Goal: Navigation & Orientation: Find specific page/section

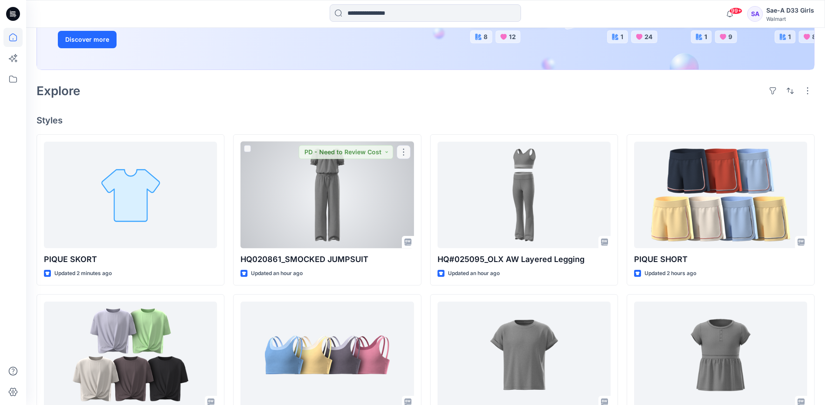
scroll to position [174, 0]
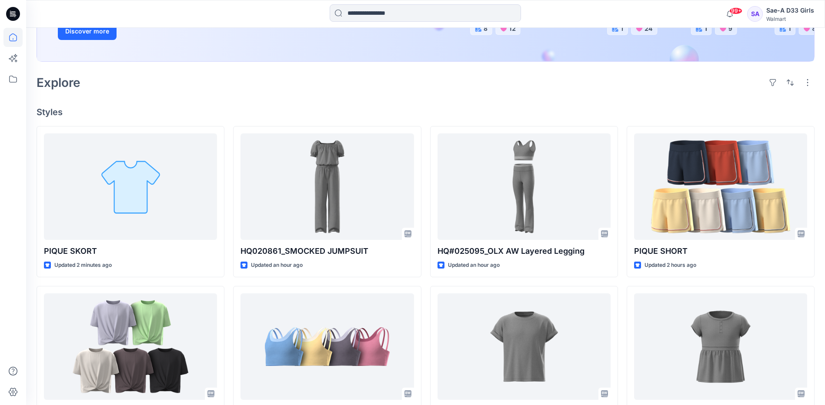
click at [432, 89] on div "Explore" at bounding box center [426, 82] width 778 height 21
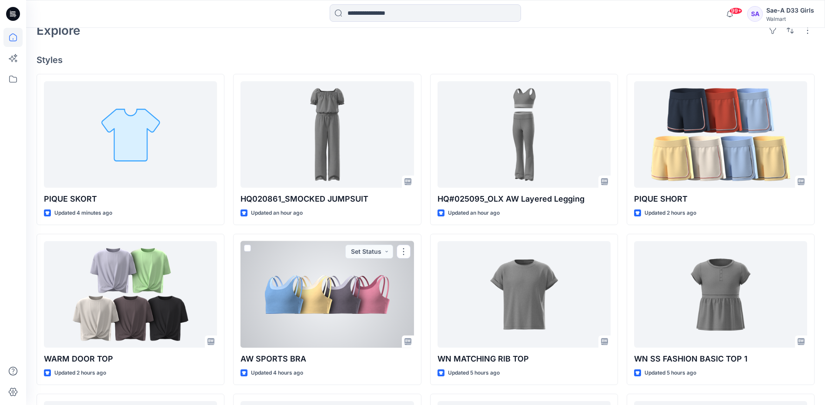
scroll to position [304, 0]
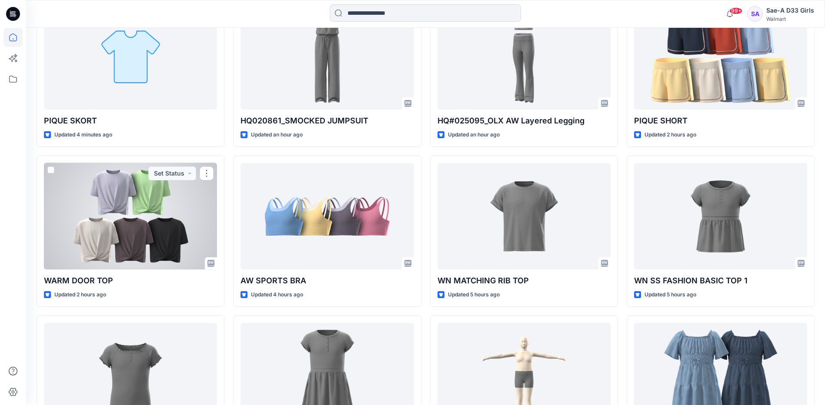
click at [188, 203] on div at bounding box center [130, 216] width 173 height 106
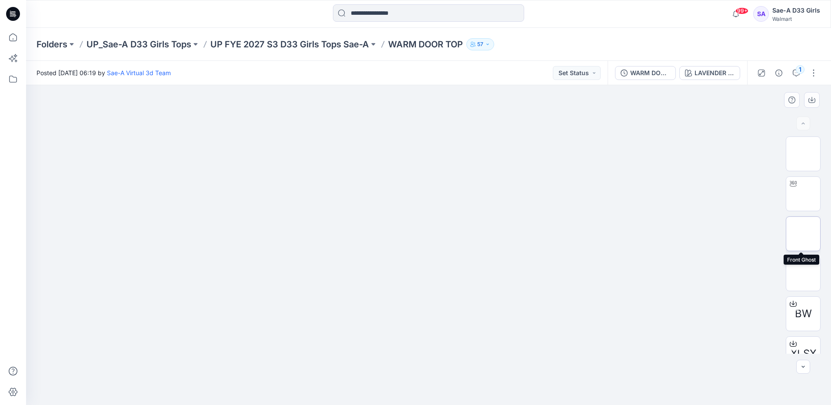
click at [803, 234] on img at bounding box center [803, 234] width 0 height 0
click at [810, 97] on icon "button" at bounding box center [811, 99] width 7 height 7
click at [803, 274] on img at bounding box center [803, 274] width 0 height 0
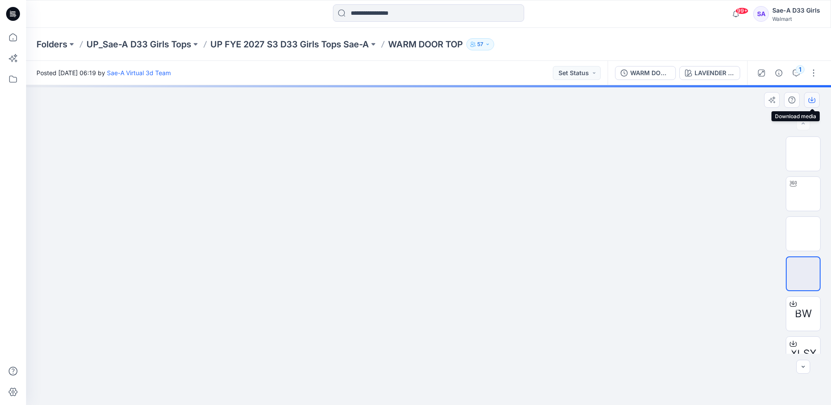
click at [813, 103] on icon "button" at bounding box center [811, 100] width 7 height 5
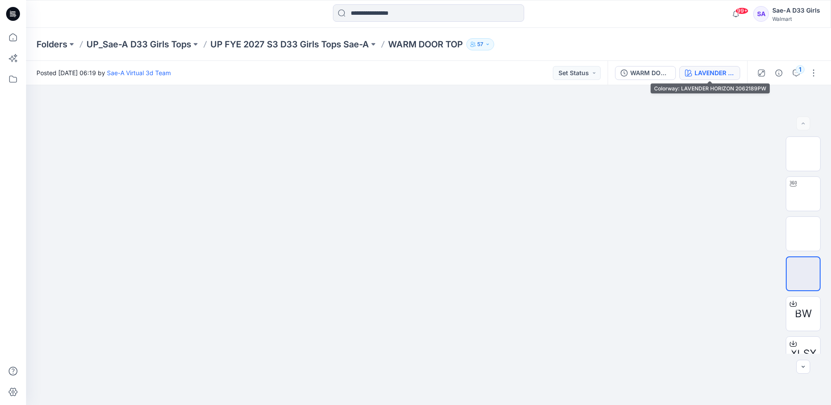
click at [703, 73] on div "LAVENDER HORIZON 2062189PW" at bounding box center [715, 73] width 40 height 10
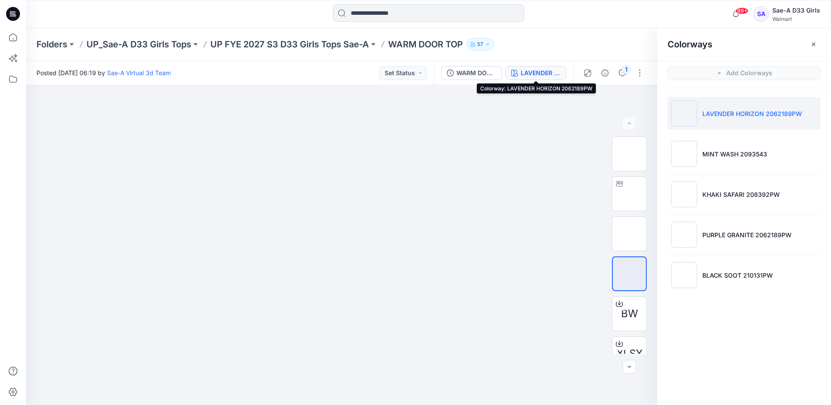
click at [543, 76] on div "LAVENDER HORIZON 2062189PW" at bounding box center [541, 73] width 40 height 10
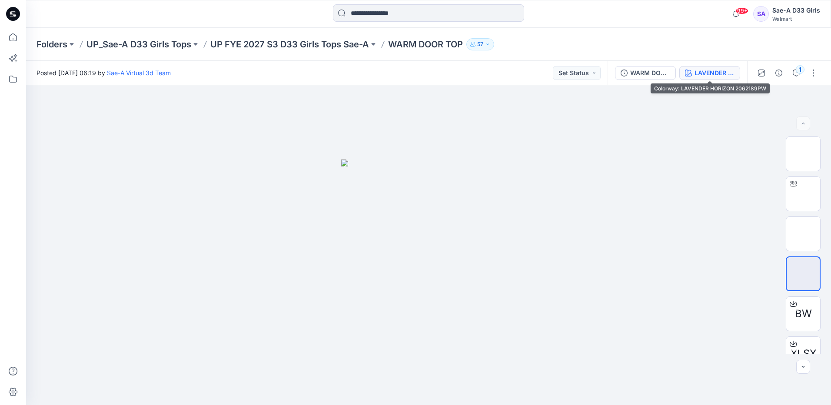
click at [715, 77] on div "LAVENDER HORIZON 2062189PW" at bounding box center [715, 73] width 40 height 10
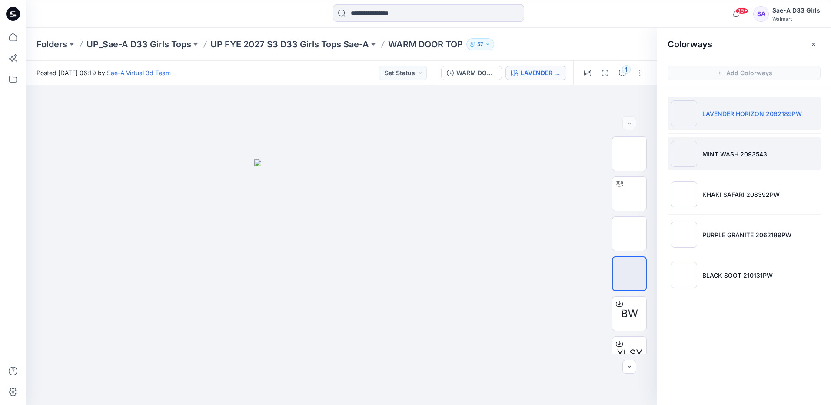
click at [767, 145] on li "MINT WASH 2093543" at bounding box center [744, 153] width 153 height 33
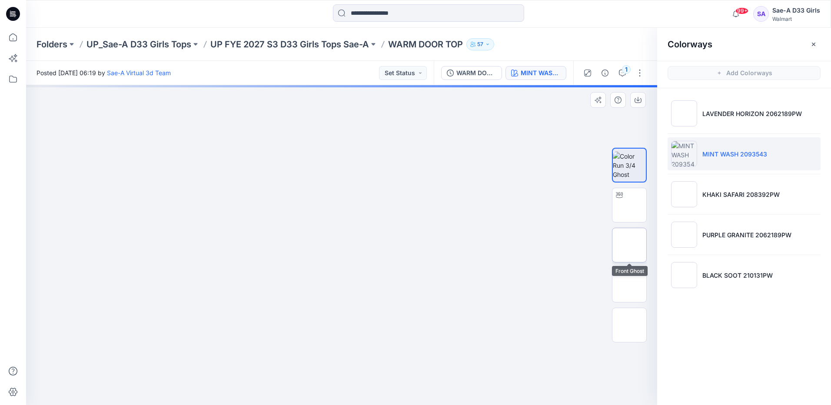
click at [629, 245] on img at bounding box center [629, 245] width 0 height 0
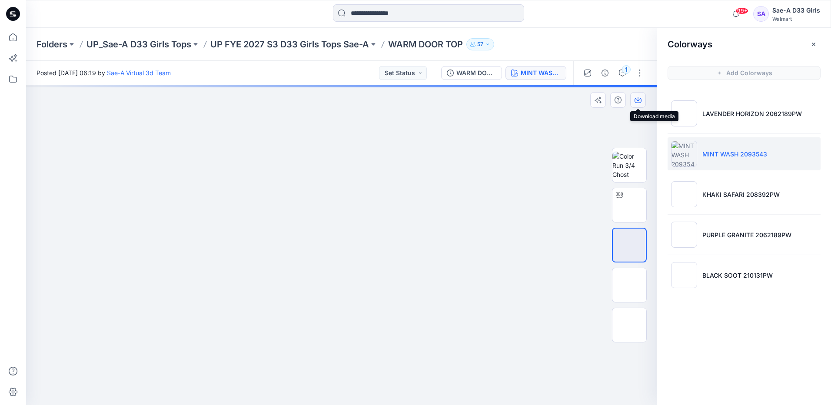
click at [639, 103] on button "button" at bounding box center [638, 100] width 16 height 16
click at [629, 285] on img at bounding box center [629, 285] width 0 height 0
click at [642, 104] on button "button" at bounding box center [638, 100] width 16 height 16
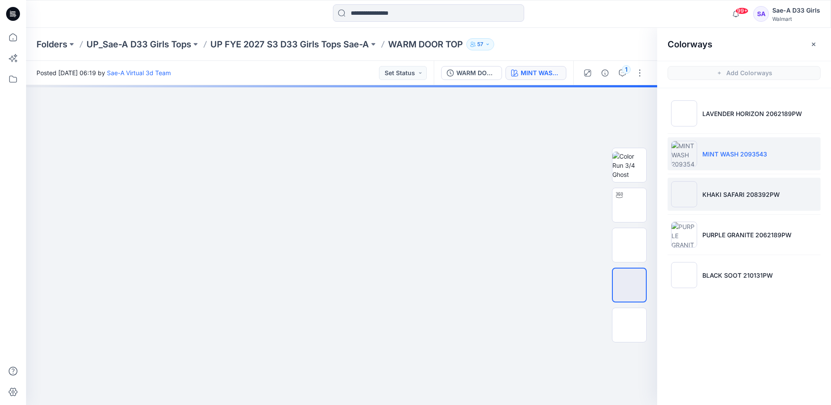
click at [743, 198] on p "KHAKI SAFARI 208392PW" at bounding box center [740, 194] width 77 height 9
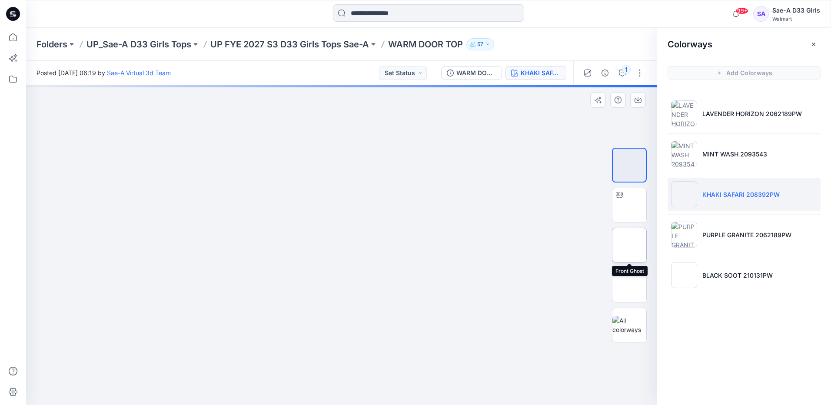
click at [629, 245] on img at bounding box center [629, 245] width 0 height 0
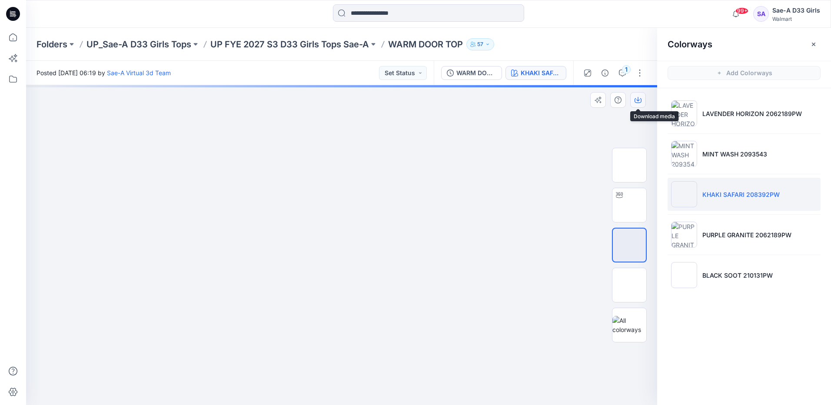
click at [641, 99] on icon "button" at bounding box center [638, 99] width 7 height 7
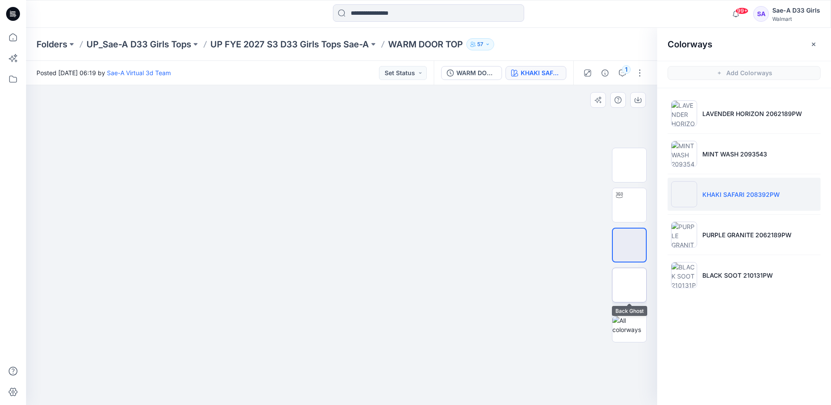
click at [629, 285] on img at bounding box center [629, 285] width 0 height 0
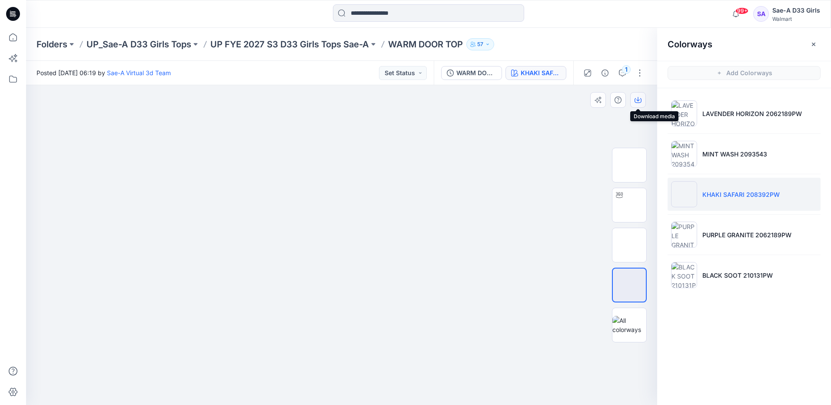
click at [639, 100] on icon "button" at bounding box center [637, 99] width 3 height 4
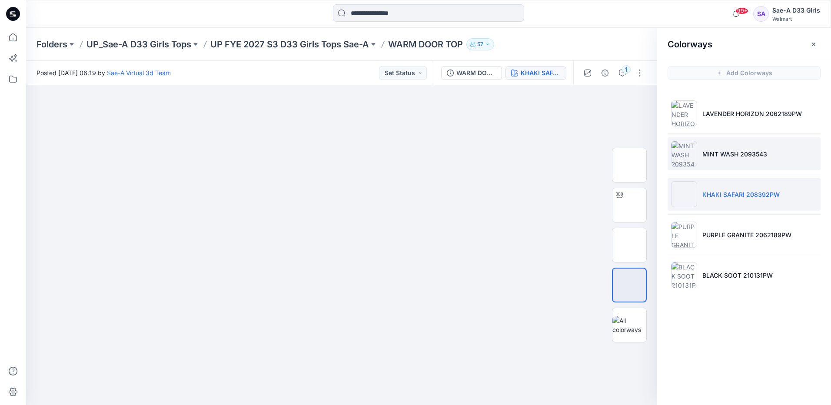
click at [750, 151] on p "MINT WASH 2093543" at bounding box center [734, 154] width 65 height 9
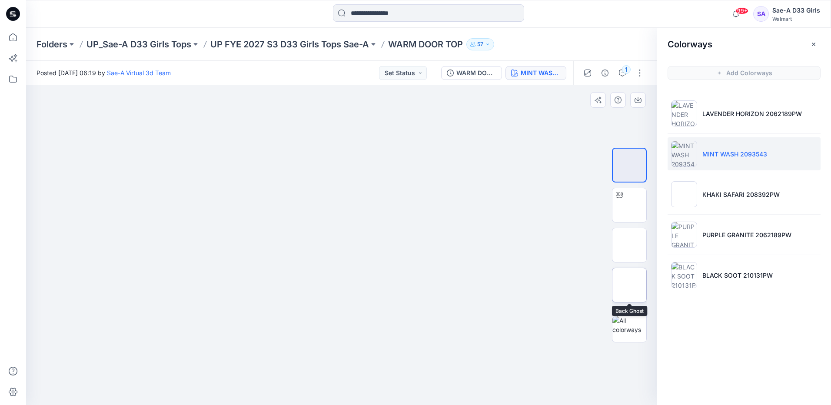
click at [629, 285] on img at bounding box center [629, 285] width 0 height 0
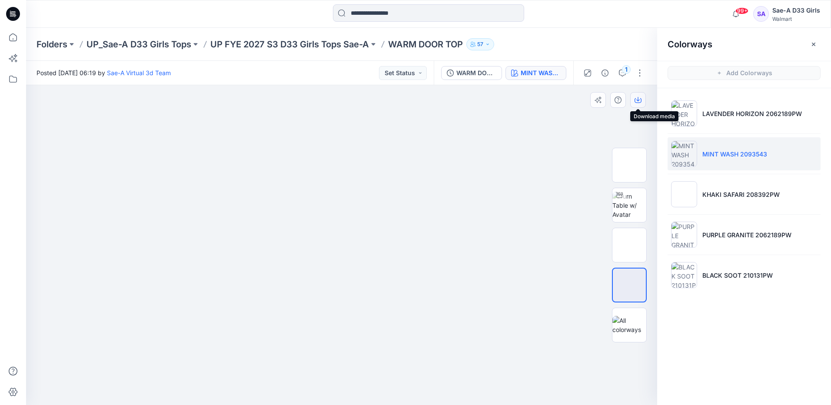
click at [636, 104] on button "button" at bounding box center [638, 100] width 16 height 16
click at [629, 285] on img at bounding box center [629, 285] width 0 height 0
click at [637, 96] on button "button" at bounding box center [638, 100] width 16 height 16
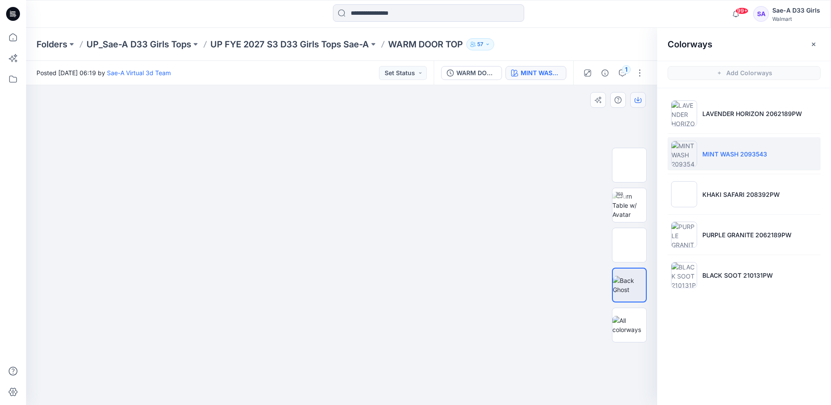
click at [637, 96] on button "button" at bounding box center [638, 100] width 16 height 16
click at [629, 281] on img at bounding box center [629, 285] width 33 height 18
click at [629, 245] on img at bounding box center [629, 245] width 0 height 0
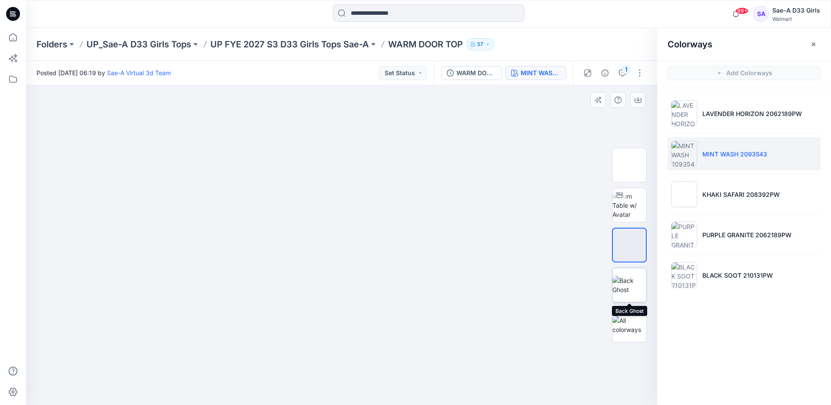
click at [623, 278] on img at bounding box center [629, 285] width 34 height 18
drag, startPoint x: 625, startPoint y: 284, endPoint x: 552, endPoint y: 150, distance: 153.1
click at [552, 150] on div at bounding box center [341, 245] width 631 height 320
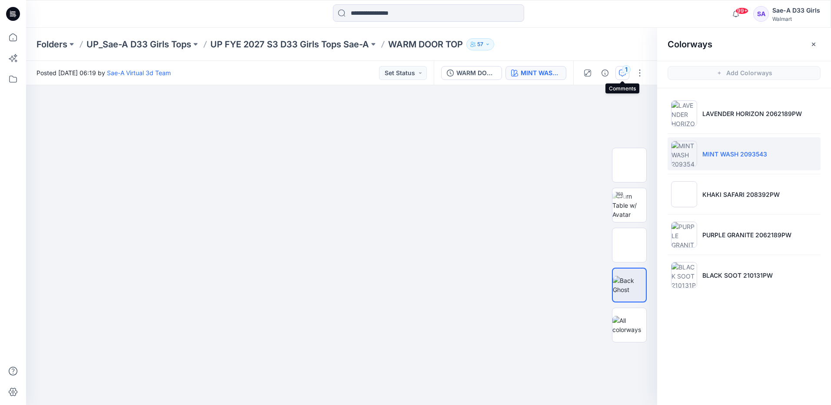
click at [624, 70] on div "1" at bounding box center [626, 69] width 9 height 9
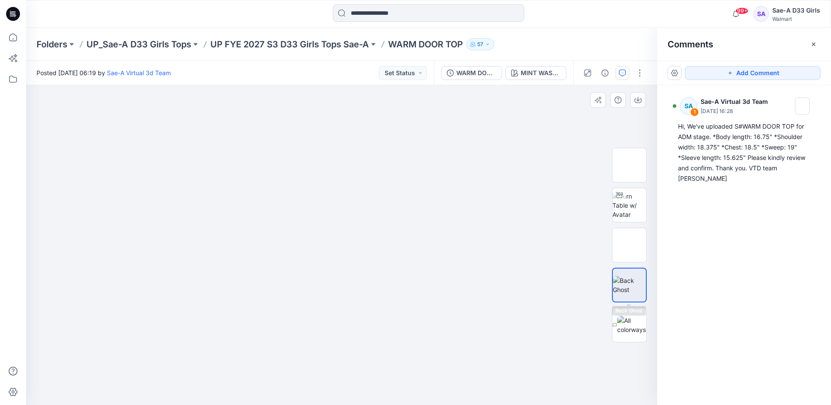
click at [623, 283] on img at bounding box center [629, 285] width 33 height 18
click at [639, 97] on icon "button" at bounding box center [638, 99] width 7 height 7
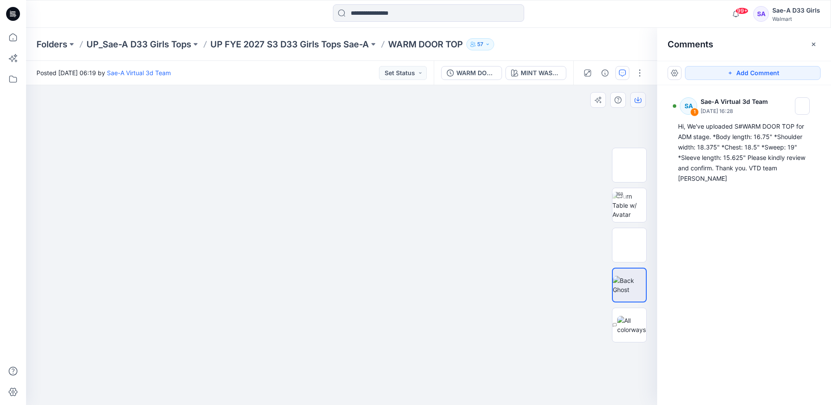
click at [639, 97] on icon "button" at bounding box center [638, 99] width 7 height 7
click at [639, 98] on icon "button" at bounding box center [638, 99] width 7 height 7
click at [810, 49] on button "button" at bounding box center [814, 44] width 14 height 14
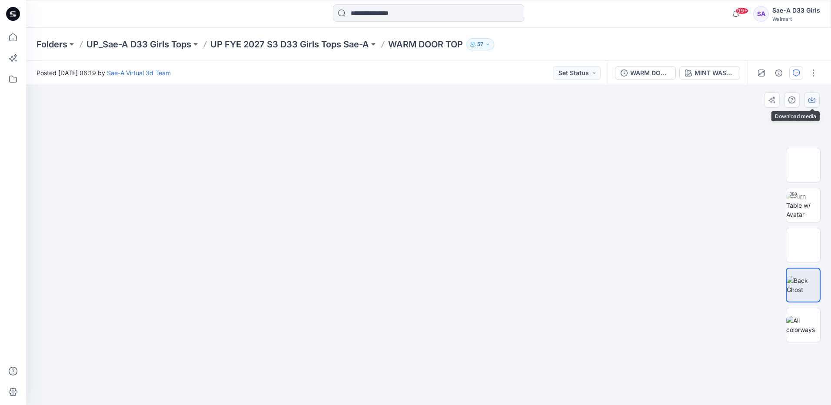
click at [812, 96] on button "button" at bounding box center [812, 100] width 16 height 16
click at [811, 75] on button "button" at bounding box center [814, 73] width 14 height 14
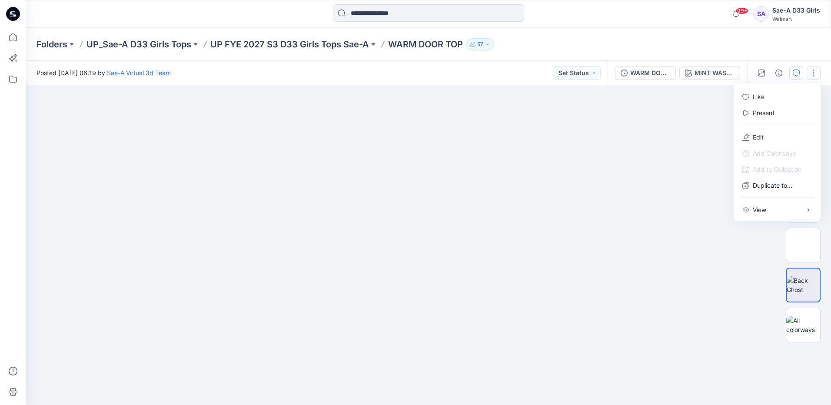
drag, startPoint x: 597, startPoint y: 163, endPoint x: 646, endPoint y: 193, distance: 57.3
click at [599, 162] on div at bounding box center [428, 245] width 805 height 320
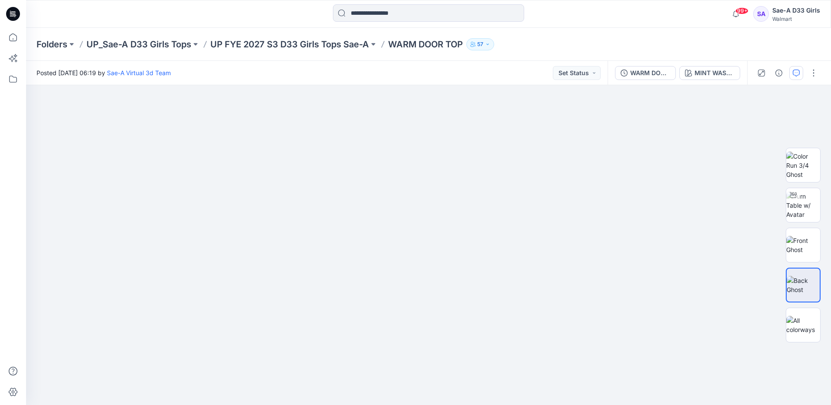
drag, startPoint x: 646, startPoint y: 193, endPoint x: 728, endPoint y: 82, distance: 137.7
click at [649, 190] on div at bounding box center [428, 245] width 805 height 320
click at [718, 69] on div "MINT WASH 2093543" at bounding box center [715, 73] width 40 height 10
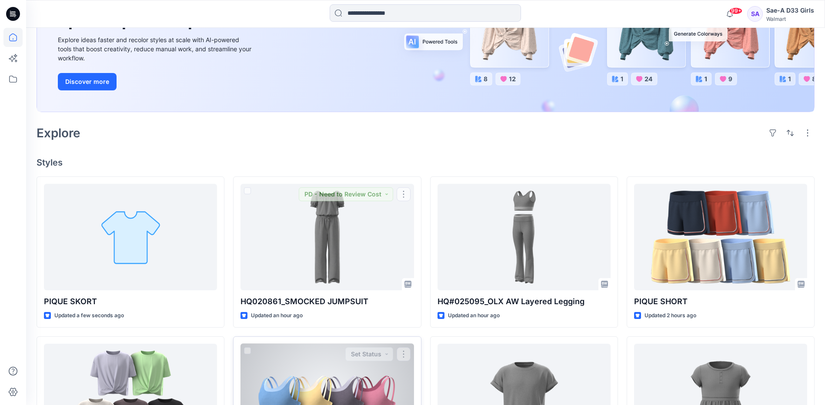
scroll to position [261, 0]
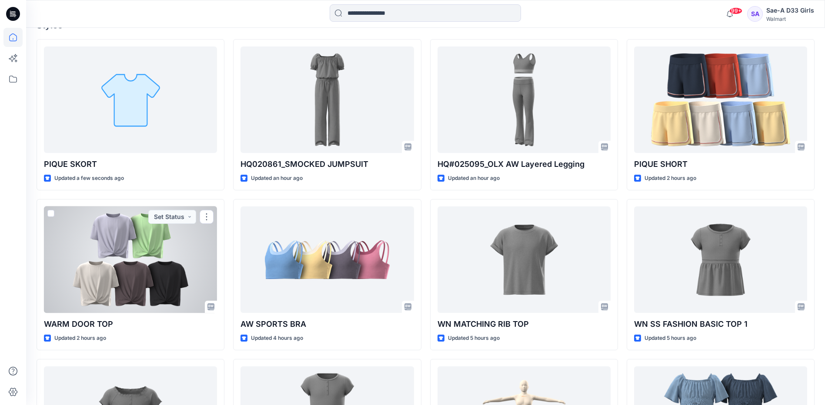
click at [173, 290] on div at bounding box center [130, 259] width 173 height 106
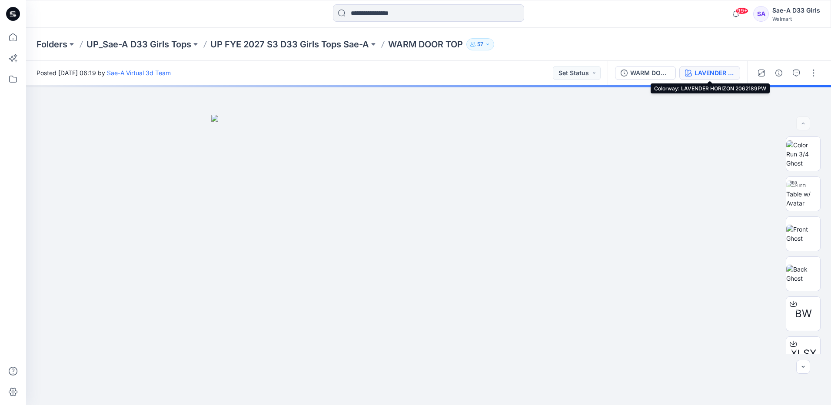
click at [721, 74] on div "LAVENDER HORIZON 2062189PW" at bounding box center [715, 73] width 40 height 10
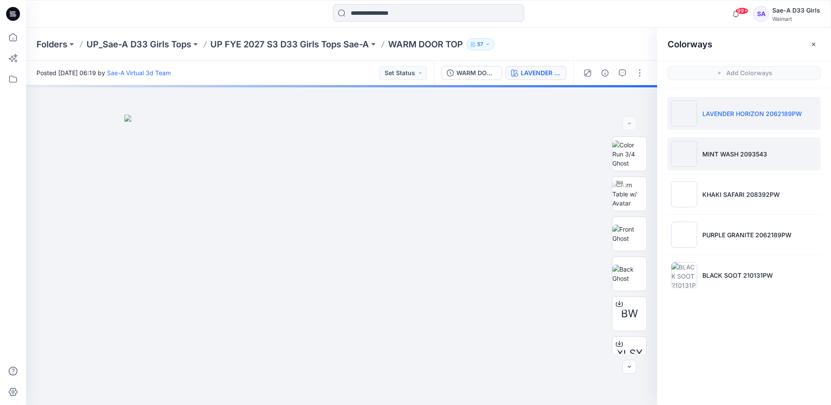
click at [748, 156] on p "MINT WASH 2093543" at bounding box center [734, 154] width 65 height 9
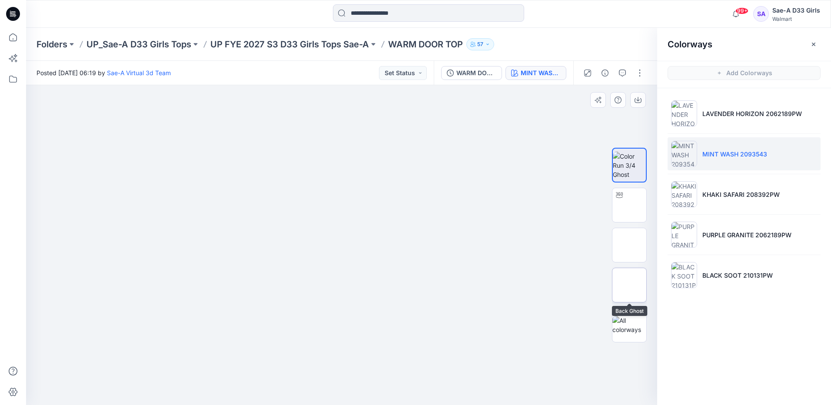
click at [629, 285] on img at bounding box center [629, 285] width 0 height 0
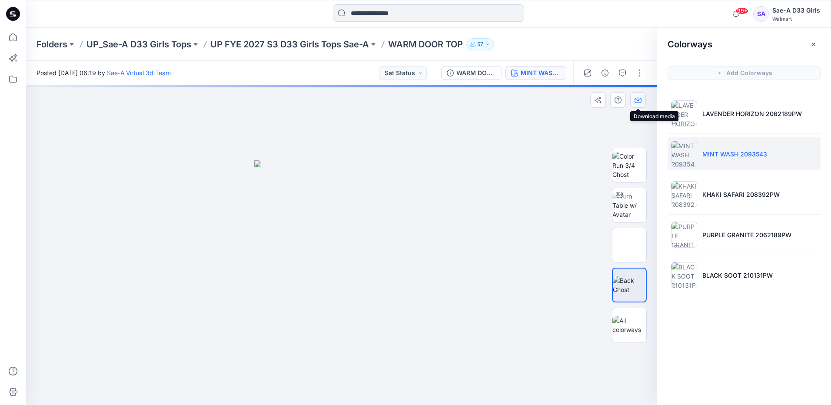
click at [636, 96] on button "button" at bounding box center [638, 100] width 16 height 16
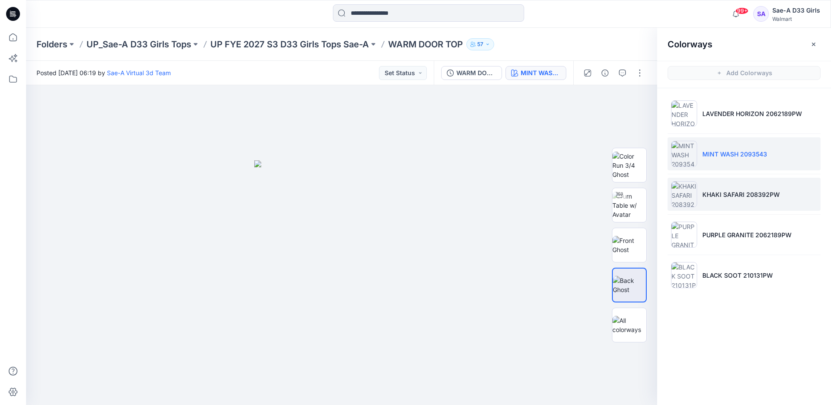
click at [724, 196] on p "KHAKI SAFARI 208392PW" at bounding box center [740, 194] width 77 height 9
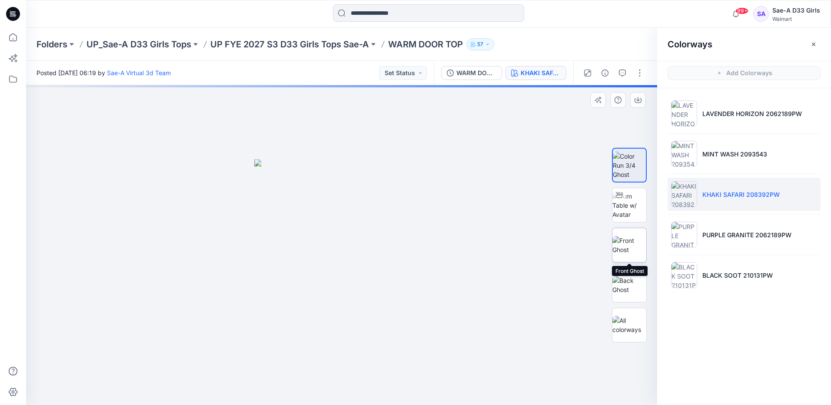
click at [627, 245] on img at bounding box center [629, 245] width 34 height 18
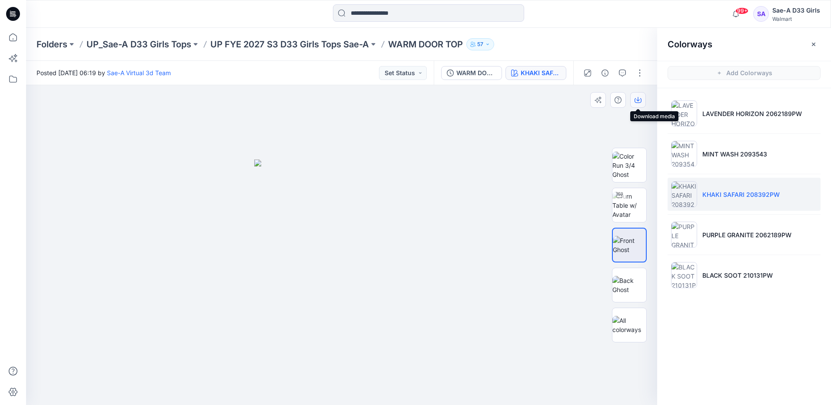
click at [638, 97] on icon "button" at bounding box center [638, 99] width 7 height 7
click at [625, 283] on img at bounding box center [629, 285] width 34 height 18
click at [637, 101] on icon "button" at bounding box center [638, 99] width 7 height 7
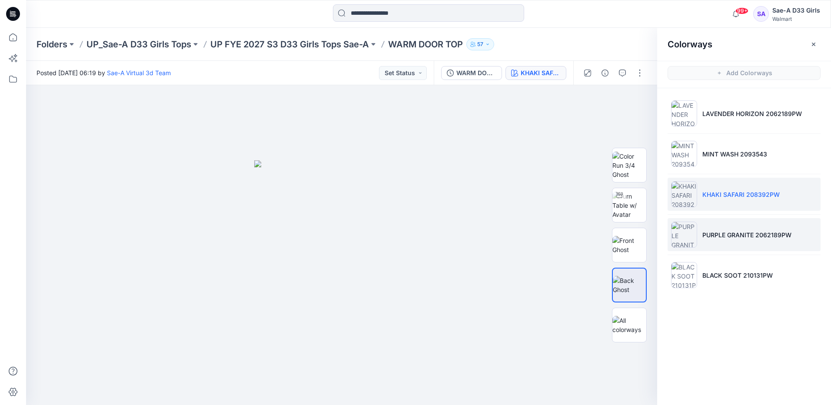
click at [762, 234] on p "PURPLE GRANITE 2062189PW" at bounding box center [746, 234] width 89 height 9
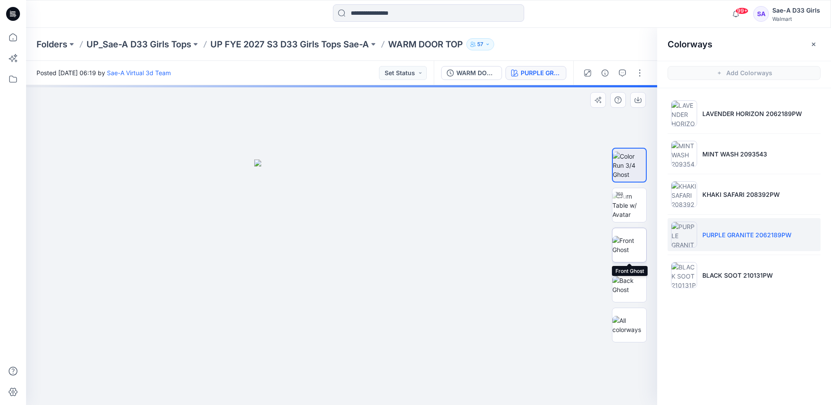
click at [624, 244] on img at bounding box center [629, 245] width 34 height 18
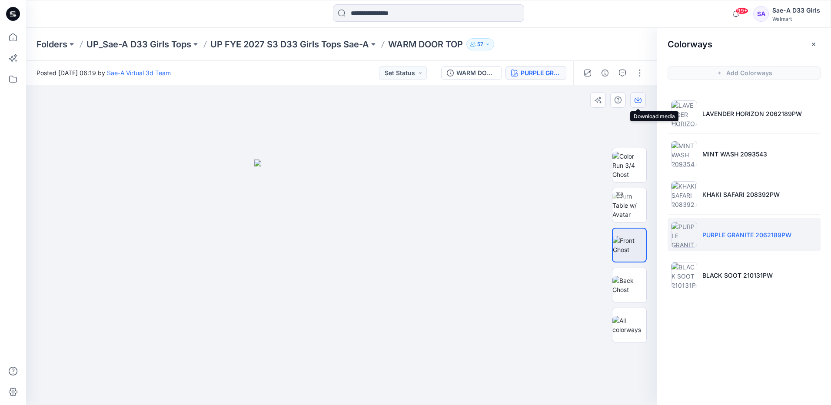
click at [637, 99] on icon "button" at bounding box center [638, 99] width 7 height 7
click at [635, 291] on img at bounding box center [629, 285] width 34 height 18
click at [638, 97] on icon "button" at bounding box center [637, 99] width 3 height 4
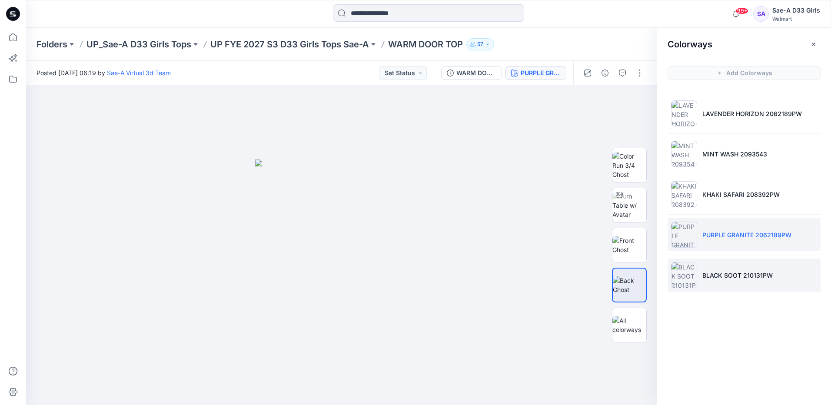
click at [767, 281] on li "BLACK SOOT 210131PW" at bounding box center [744, 275] width 153 height 33
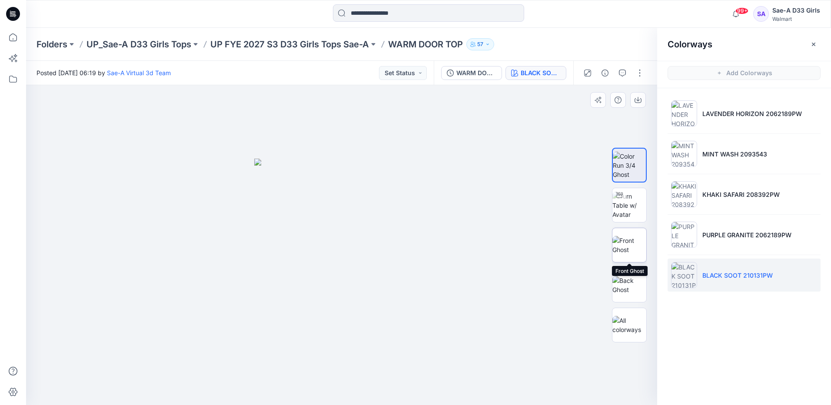
click at [634, 243] on img at bounding box center [629, 245] width 34 height 18
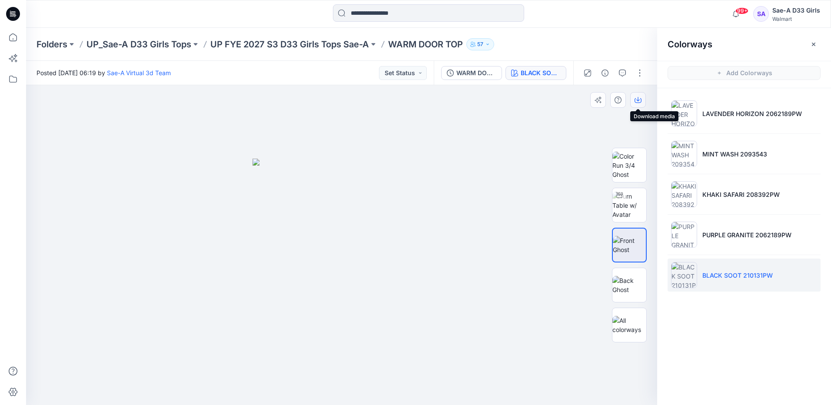
click at [638, 100] on icon "button" at bounding box center [638, 99] width 7 height 7
click at [624, 287] on img at bounding box center [629, 285] width 34 height 18
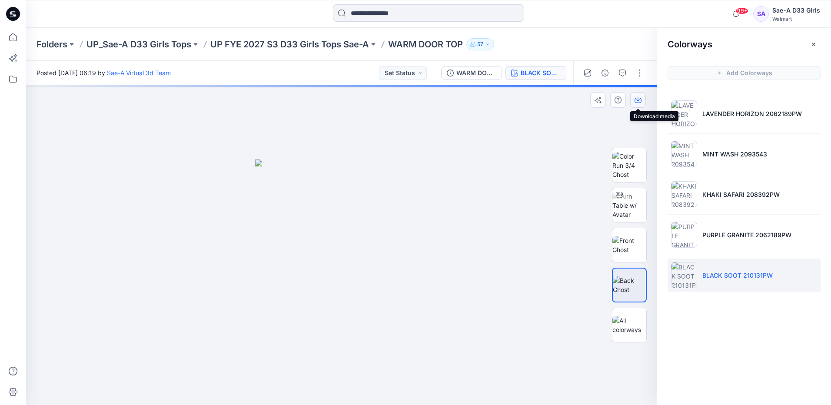
click at [638, 98] on icon "button" at bounding box center [638, 99] width 7 height 7
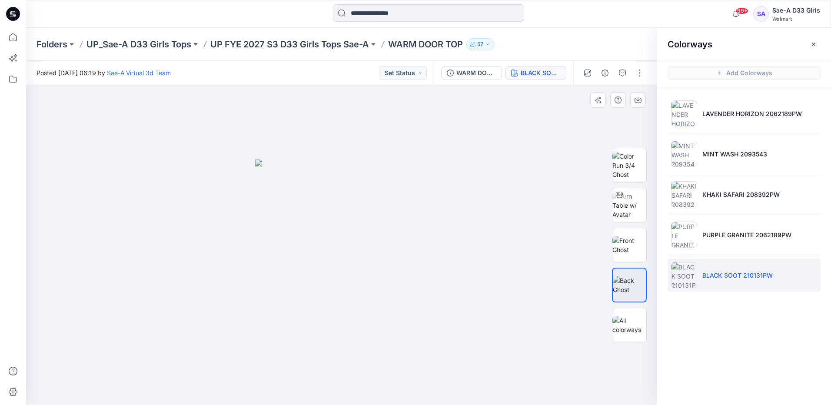
drag, startPoint x: 512, startPoint y: 345, endPoint x: 517, endPoint y: 338, distance: 8.1
click at [517, 338] on div at bounding box center [341, 245] width 631 height 320
drag, startPoint x: 477, startPoint y: 188, endPoint x: 499, endPoint y: 218, distance: 37.2
click at [477, 188] on div at bounding box center [341, 245] width 631 height 320
click at [338, 45] on p "UP FYE 2027 S3 D33 Girls Tops Sae-A" at bounding box center [289, 44] width 159 height 12
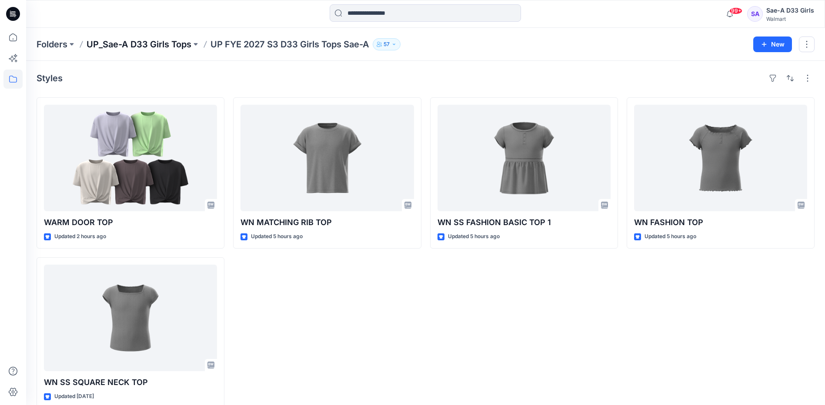
click at [163, 46] on p "UP_Sae-A D33 Girls Tops" at bounding box center [138, 44] width 105 height 12
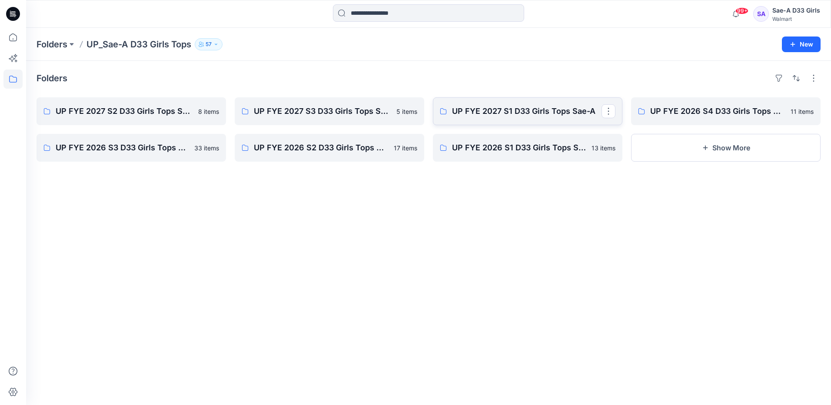
click at [504, 117] on p "UP FYE 2027 S1 D33 Girls Tops Sae-A" at bounding box center [527, 111] width 150 height 12
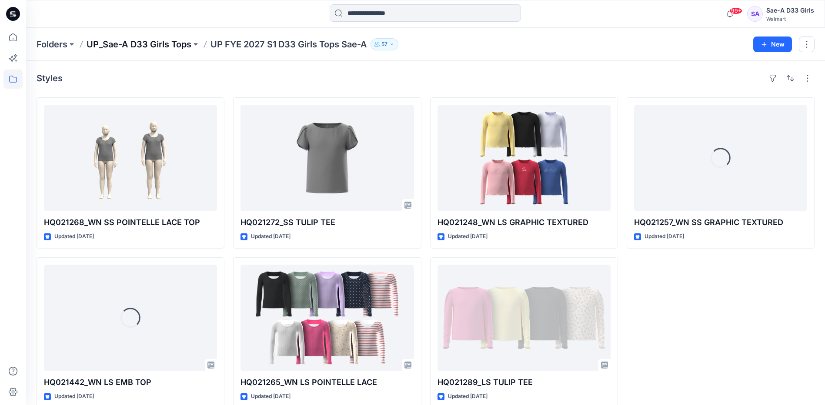
click at [171, 47] on p "UP_Sae-A D33 Girls Tops" at bounding box center [138, 44] width 105 height 12
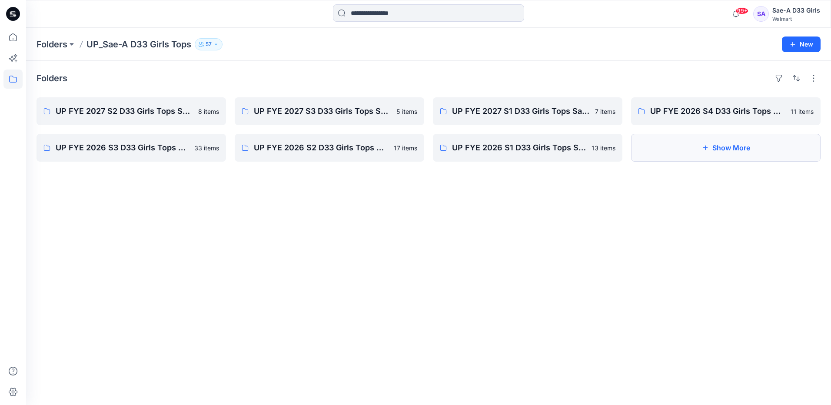
click at [699, 153] on button "Show More" at bounding box center [726, 148] width 190 height 28
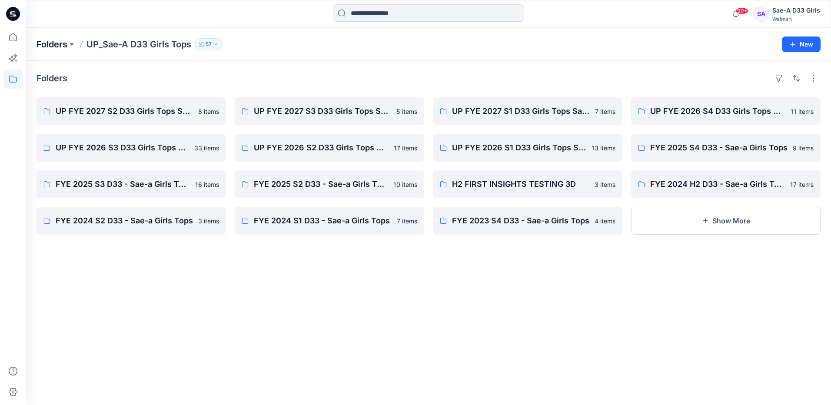
click at [58, 41] on p "Folders" at bounding box center [52, 44] width 31 height 12
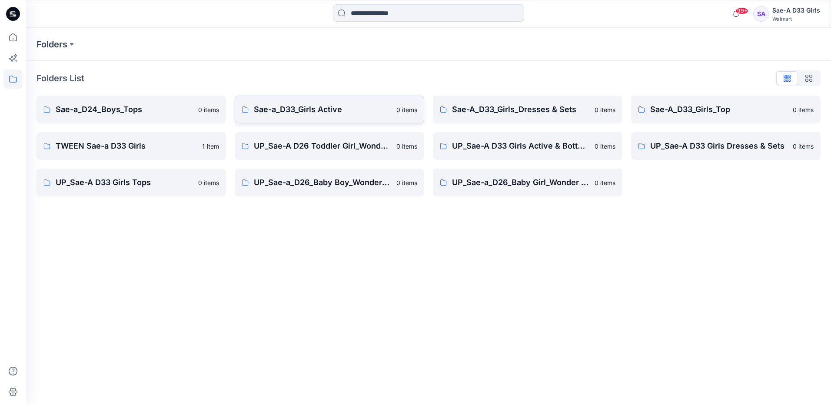
click at [329, 106] on p "Sae-a_D33_Girls Active" at bounding box center [322, 109] width 137 height 12
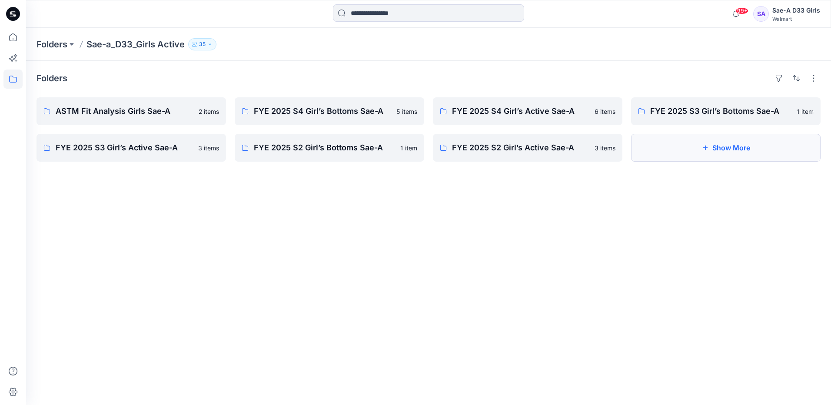
click at [719, 148] on button "Show More" at bounding box center [726, 148] width 190 height 28
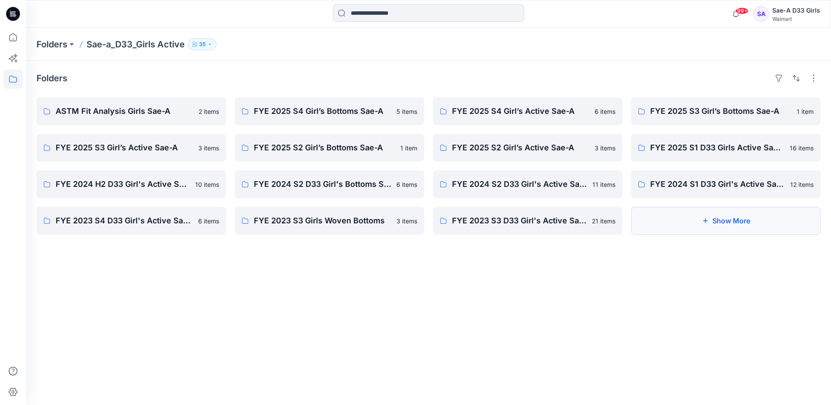
click at [713, 213] on button "Show More" at bounding box center [726, 221] width 190 height 28
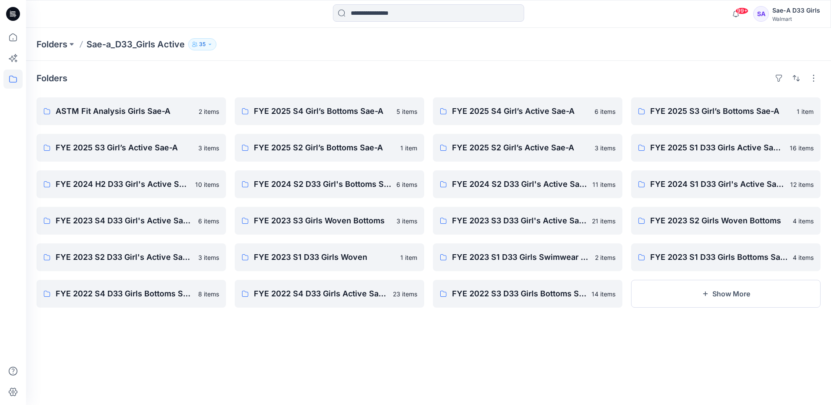
click at [150, 47] on p "Sae-a_D33_Girls Active" at bounding box center [135, 44] width 98 height 12
click at [160, 47] on p "Sae-a_D33_Girls Active" at bounding box center [135, 44] width 98 height 12
click at [58, 46] on p "Folders" at bounding box center [52, 44] width 31 height 12
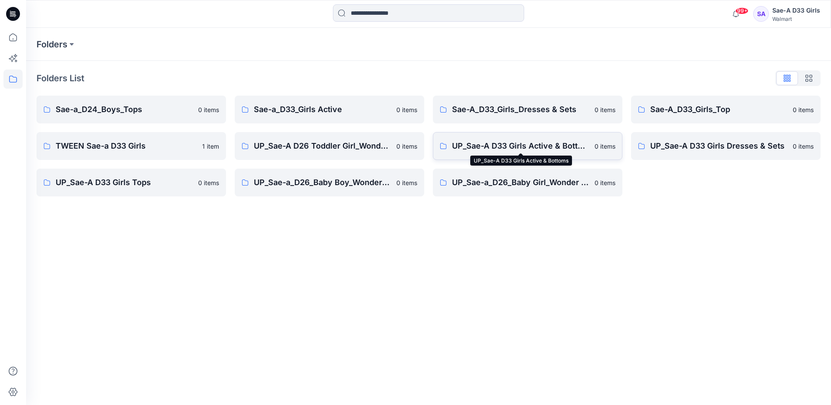
click at [552, 143] on p "UP_Sae-A D33 Girls Active & Bottoms" at bounding box center [520, 146] width 137 height 12
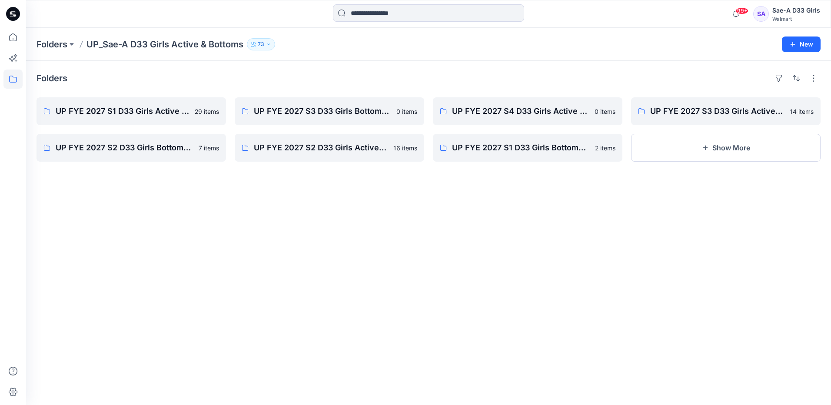
click at [619, 320] on div "Folders UP FYE 2027 S1 D33 Girls Active Sae-A 29 items UP FYE 2027 S2 D33 Girls…" at bounding box center [428, 233] width 805 height 344
click at [357, 103] on link "UP FYE 2027 S3 D33 Girls Bottoms Sae-A" at bounding box center [330, 111] width 190 height 28
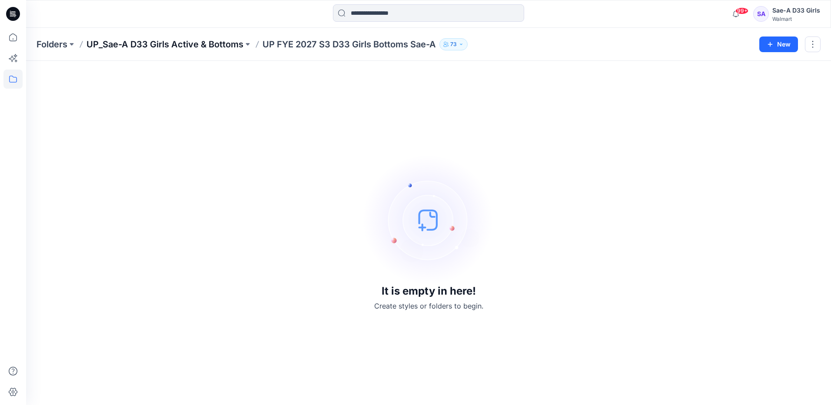
click at [200, 46] on p "UP_Sae-A D33 Girls Active & Bottoms" at bounding box center [164, 44] width 157 height 12
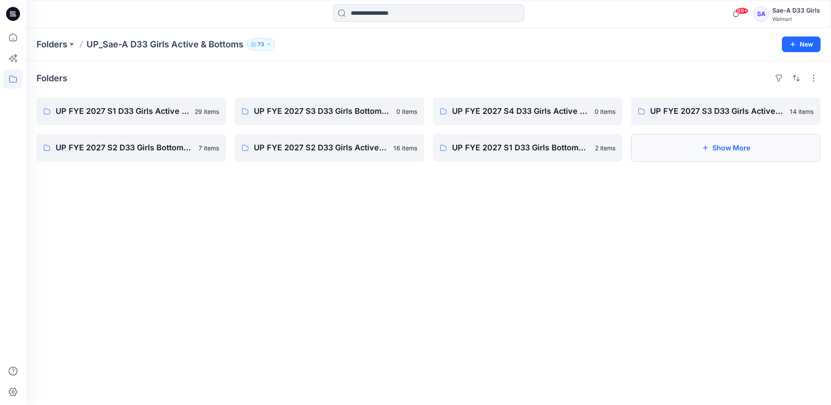
click at [763, 148] on button "Show More" at bounding box center [726, 148] width 190 height 28
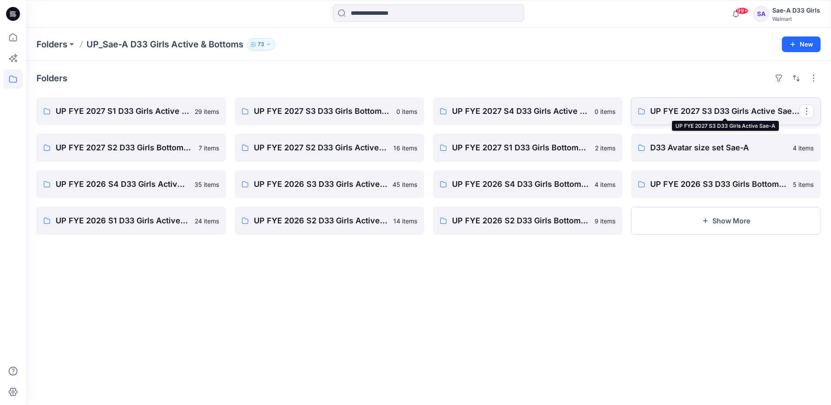
click at [765, 116] on p "UP FYE 2027 S3 D33 Girls Active Sae-A" at bounding box center [725, 111] width 150 height 12
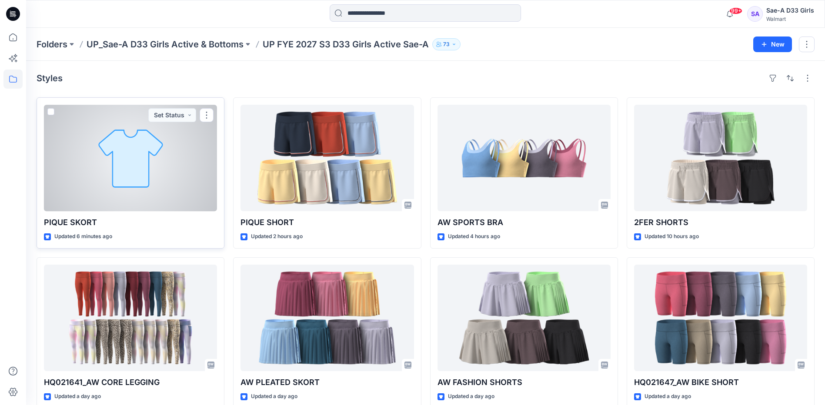
click at [96, 143] on div at bounding box center [130, 158] width 173 height 106
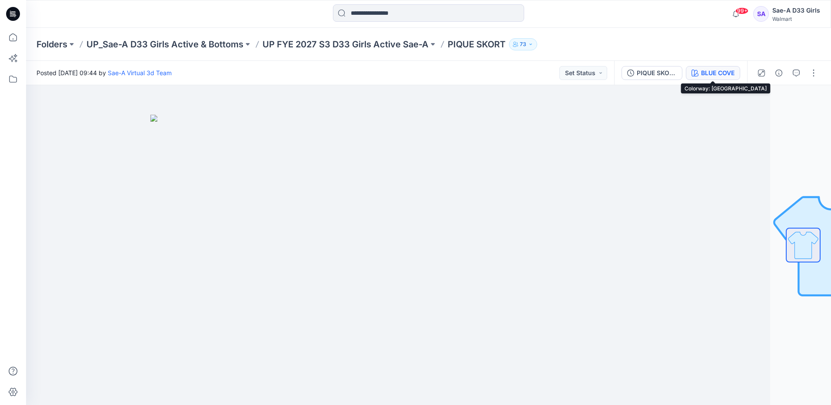
click at [717, 76] on div "BLUE COVE" at bounding box center [717, 73] width 33 height 10
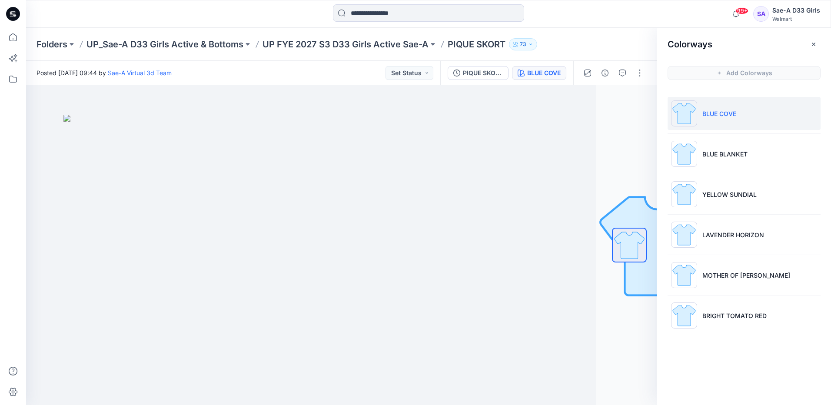
click at [738, 115] on li "BLUE COVE" at bounding box center [744, 113] width 153 height 33
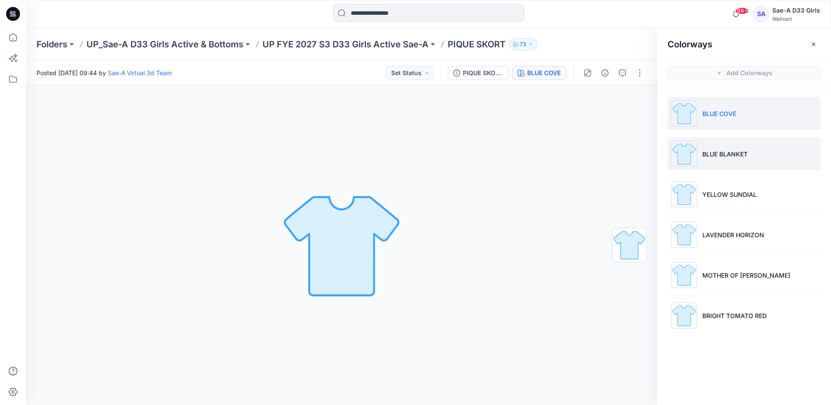
click at [739, 156] on p "BLUE BLANKET" at bounding box center [724, 154] width 45 height 9
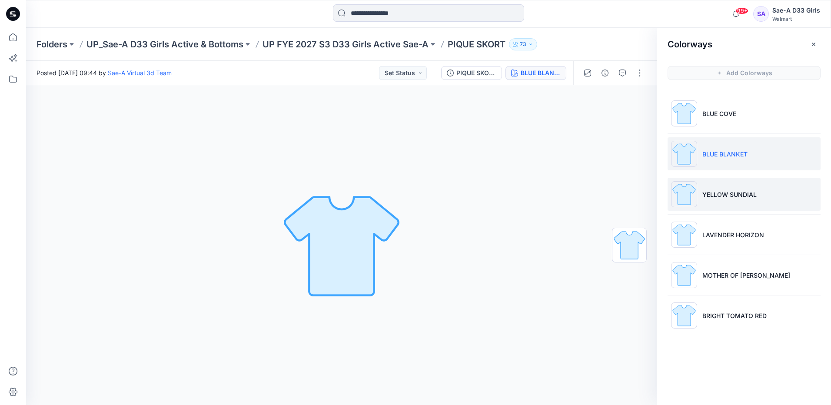
click at [725, 195] on p "YELLOW SUNDIAL" at bounding box center [729, 194] width 54 height 9
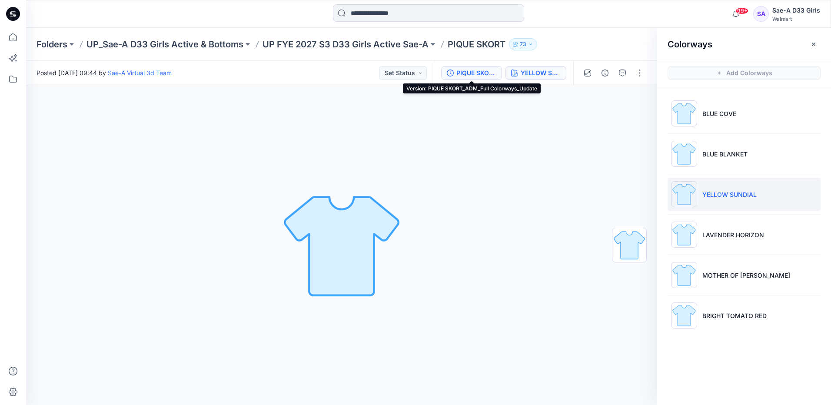
click at [461, 73] on div "PIQUE SKORT_ADM_Full Colorways_Update" at bounding box center [476, 73] width 40 height 10
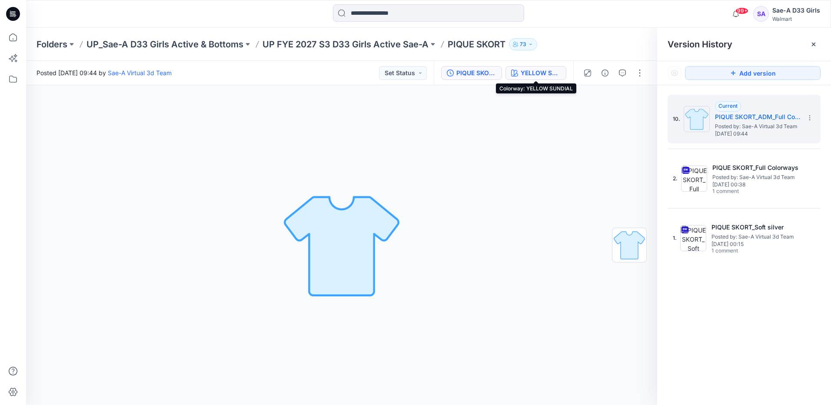
click at [527, 73] on div "YELLOW SUNDIAL" at bounding box center [541, 73] width 40 height 10
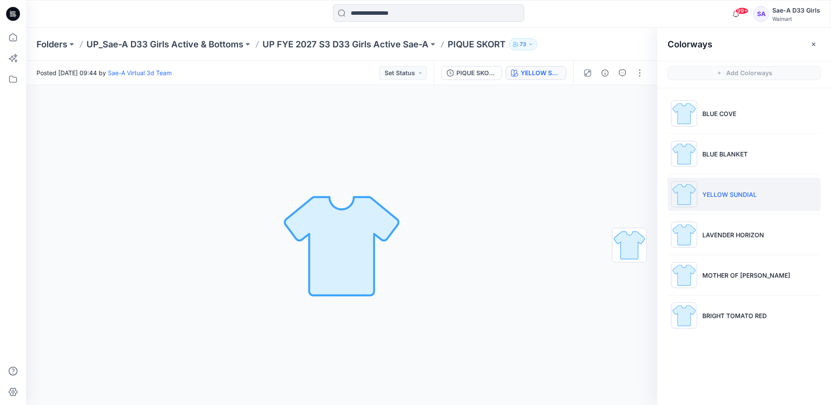
click at [476, 43] on p "PIQUE SKORT" at bounding box center [477, 44] width 58 height 12
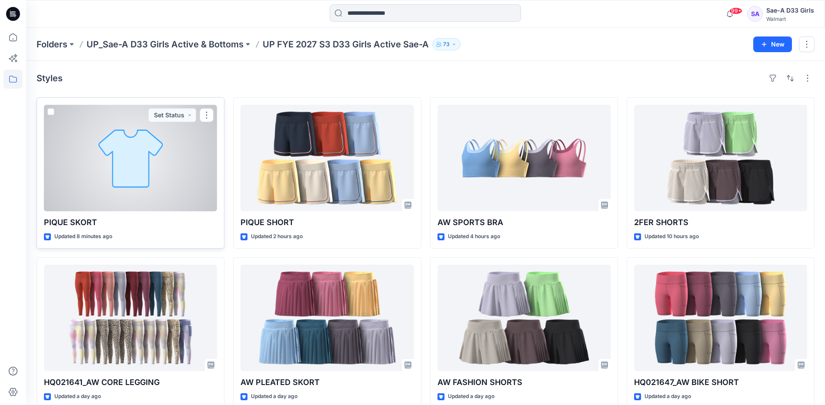
click at [140, 151] on div at bounding box center [130, 158] width 173 height 106
